Goal: Information Seeking & Learning: Learn about a topic

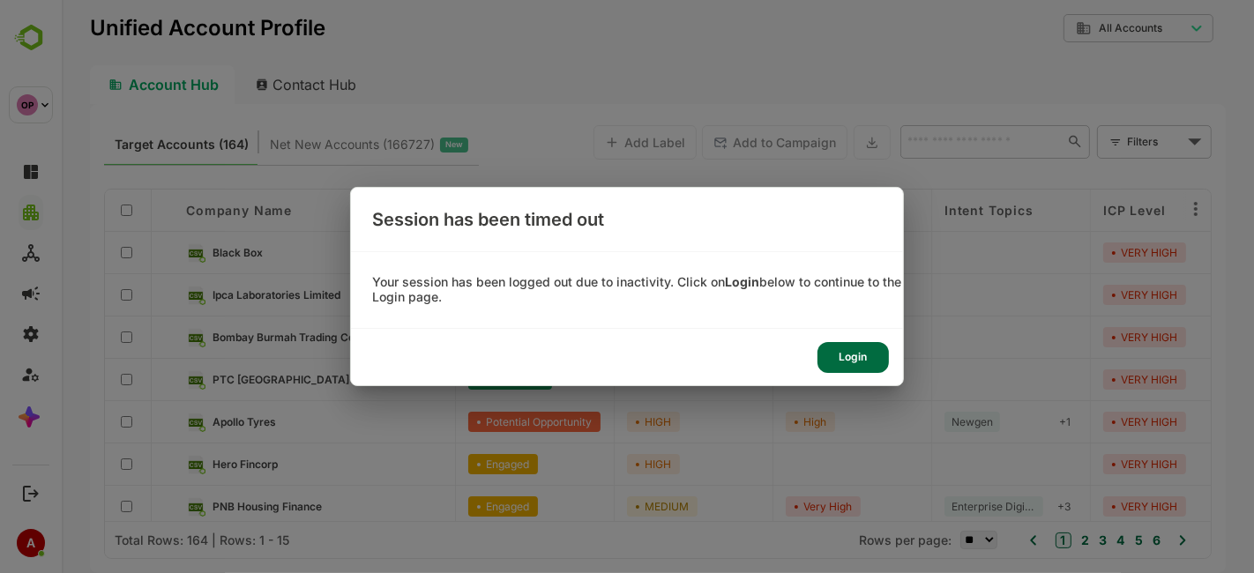
click at [858, 356] on div "Login" at bounding box center [852, 357] width 71 height 31
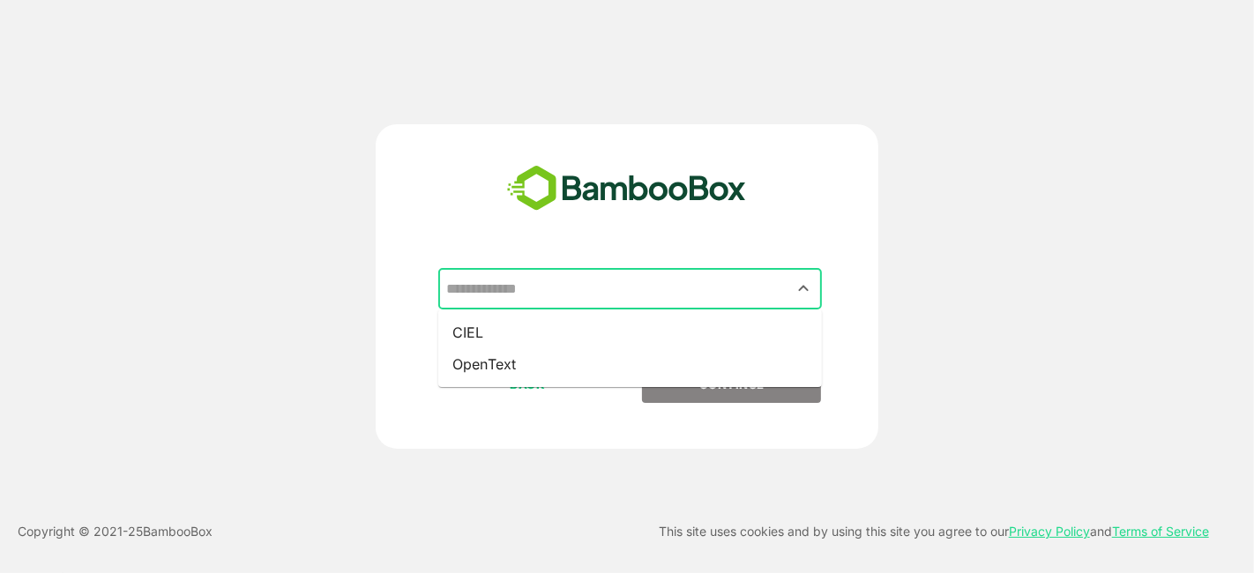
click at [607, 297] on input "text" at bounding box center [630, 289] width 377 height 34
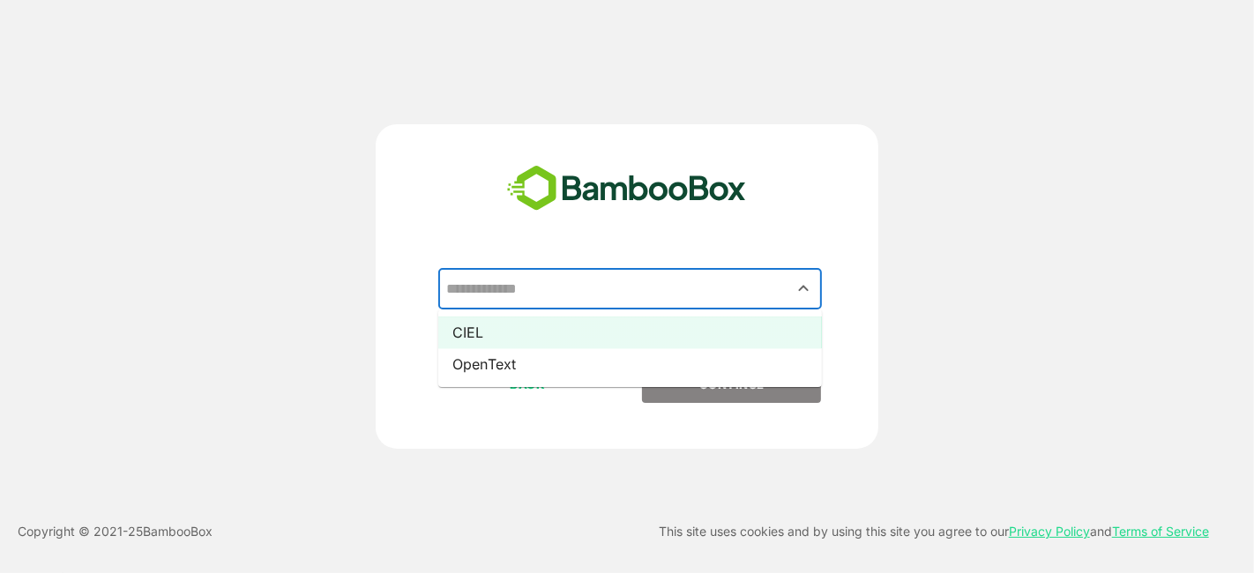
click at [605, 331] on li "CIEL" at bounding box center [630, 333] width 384 height 32
type input "****"
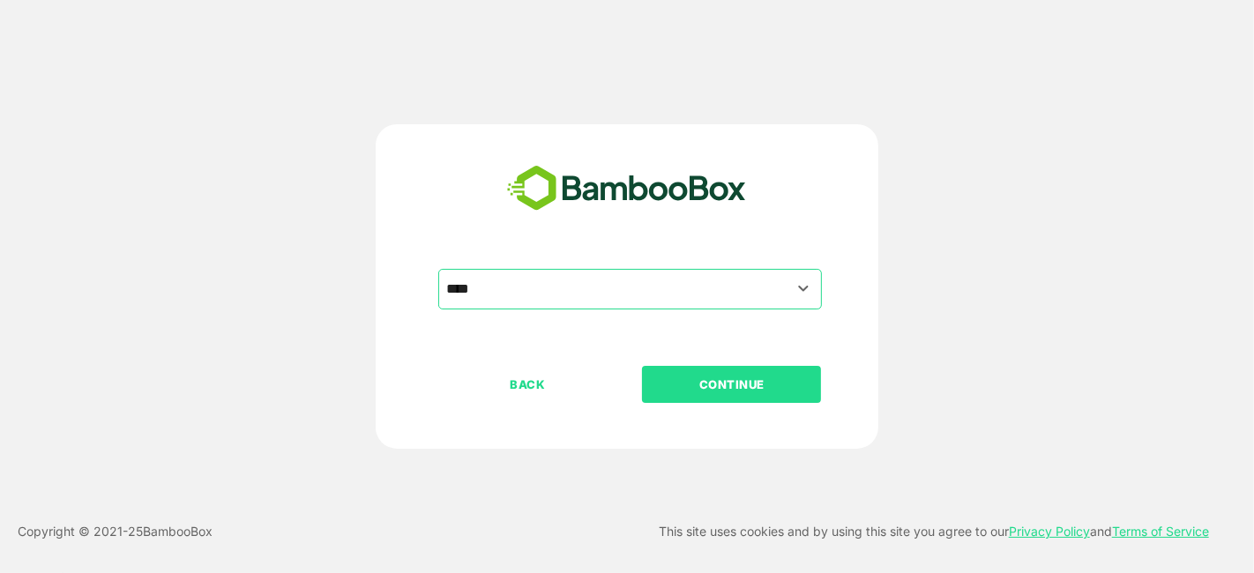
click at [738, 386] on p "CONTINUE" at bounding box center [732, 384] width 176 height 19
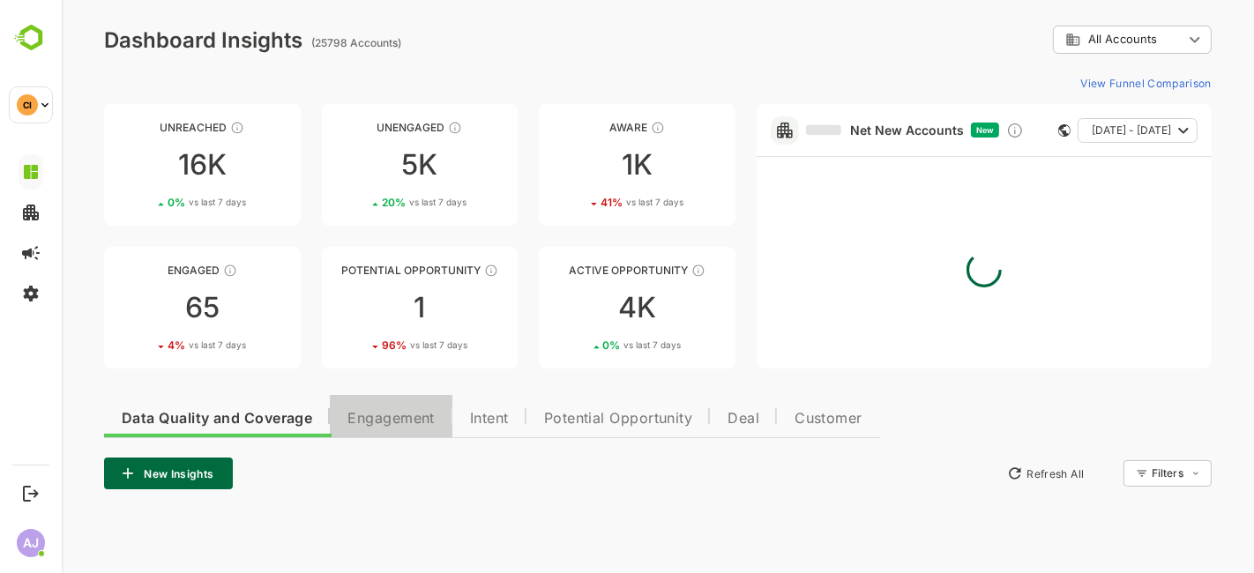
click at [421, 413] on span "Engagement" at bounding box center [390, 419] width 87 height 14
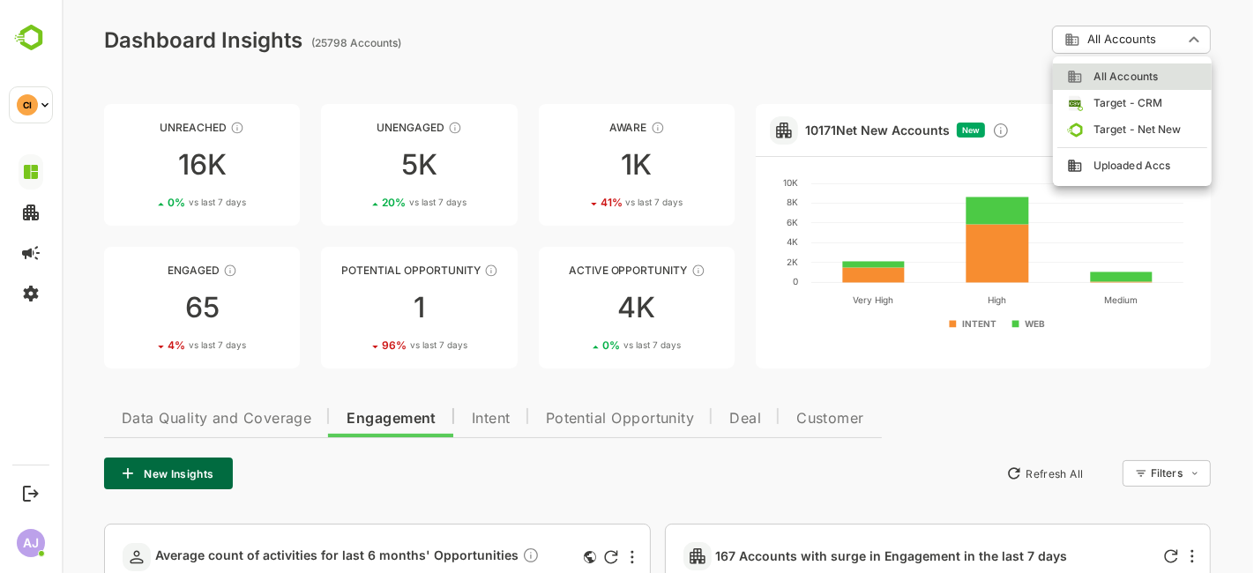
click at [1132, 105] on span "Target - CRM" at bounding box center [1121, 103] width 79 height 16
type input "**********"
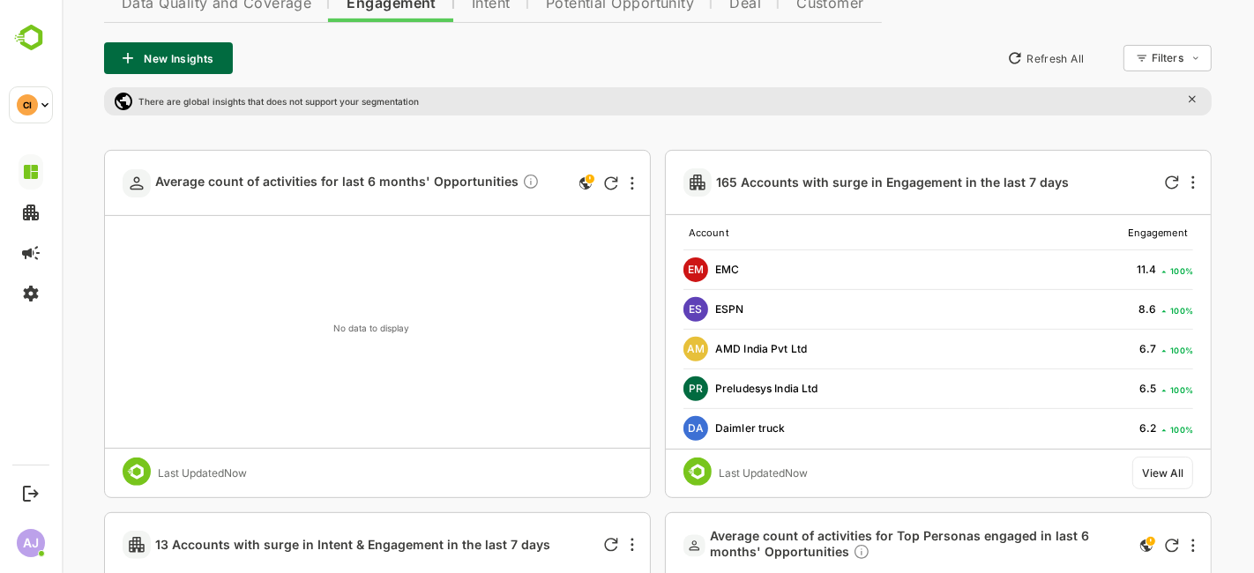
scroll to position [415, 0]
click at [770, 186] on span "165 Accounts with surge in Engagement in the last 7 days" at bounding box center [891, 182] width 353 height 15
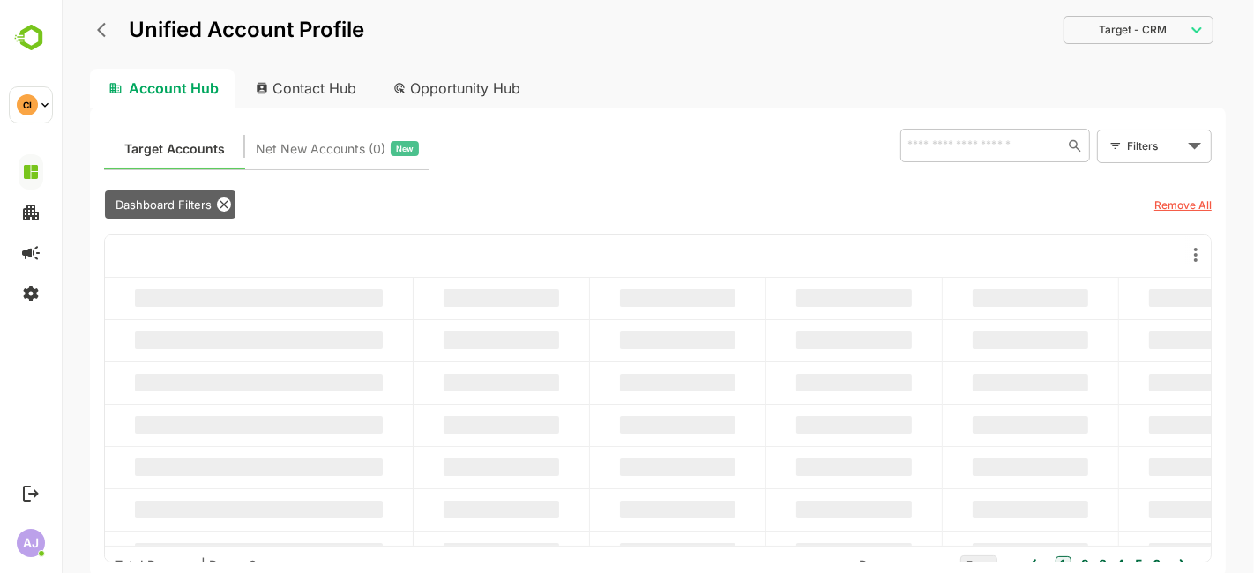
scroll to position [0, 0]
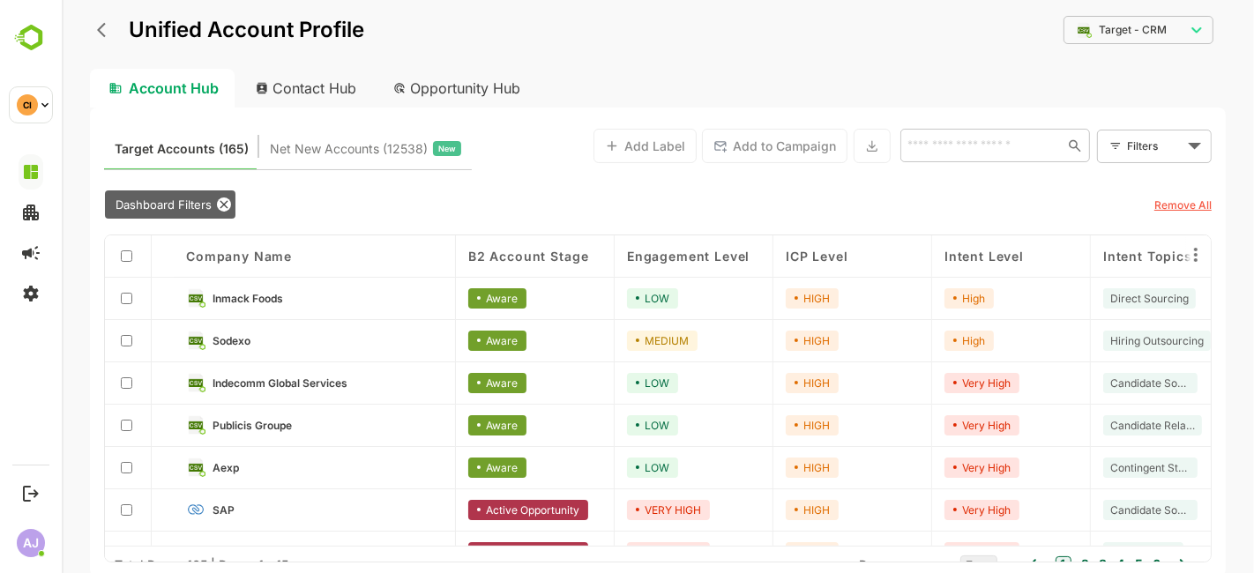
click at [742, 249] on span "Engagement Level" at bounding box center [687, 256] width 123 height 15
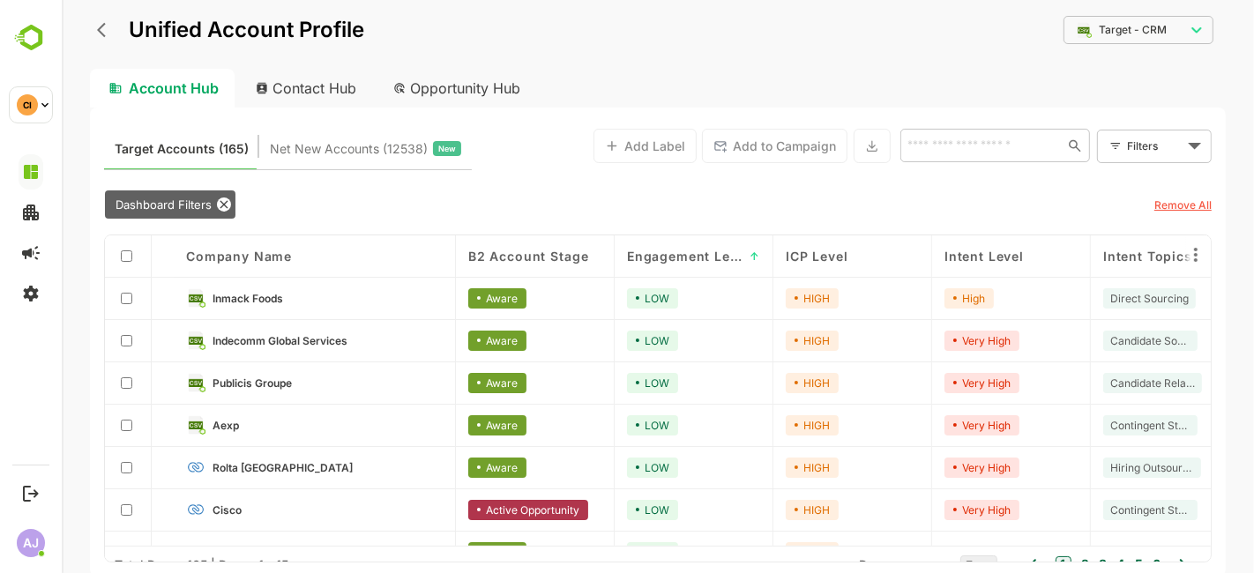
click at [742, 249] on div "Engagement Level ↑" at bounding box center [692, 256] width 133 height 15
